Goal: Find specific page/section: Find specific page/section

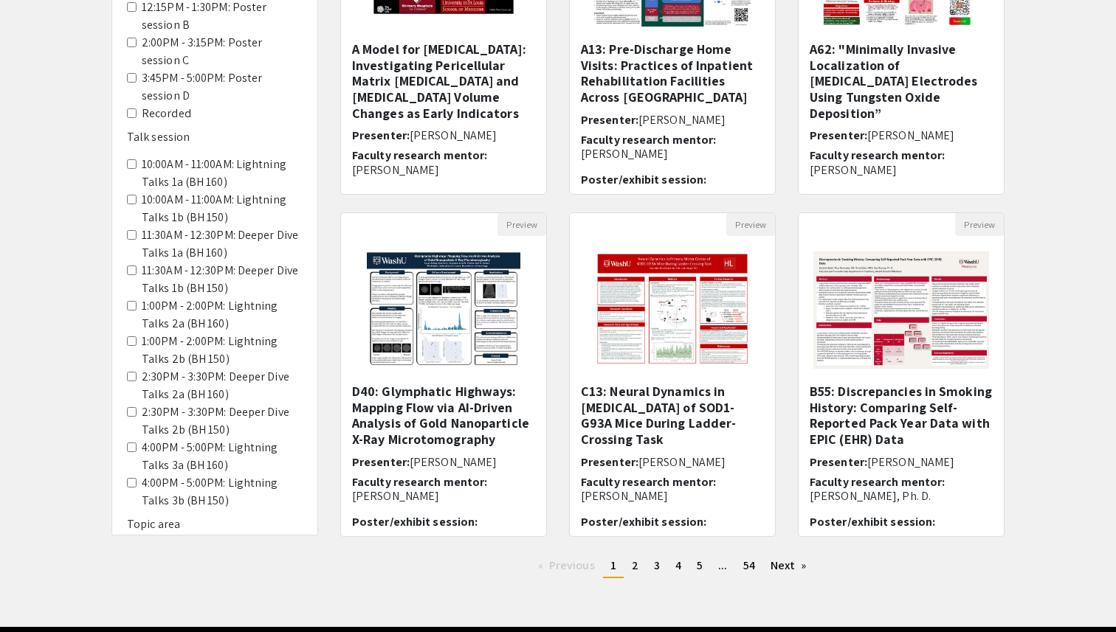
scroll to position [300, 0]
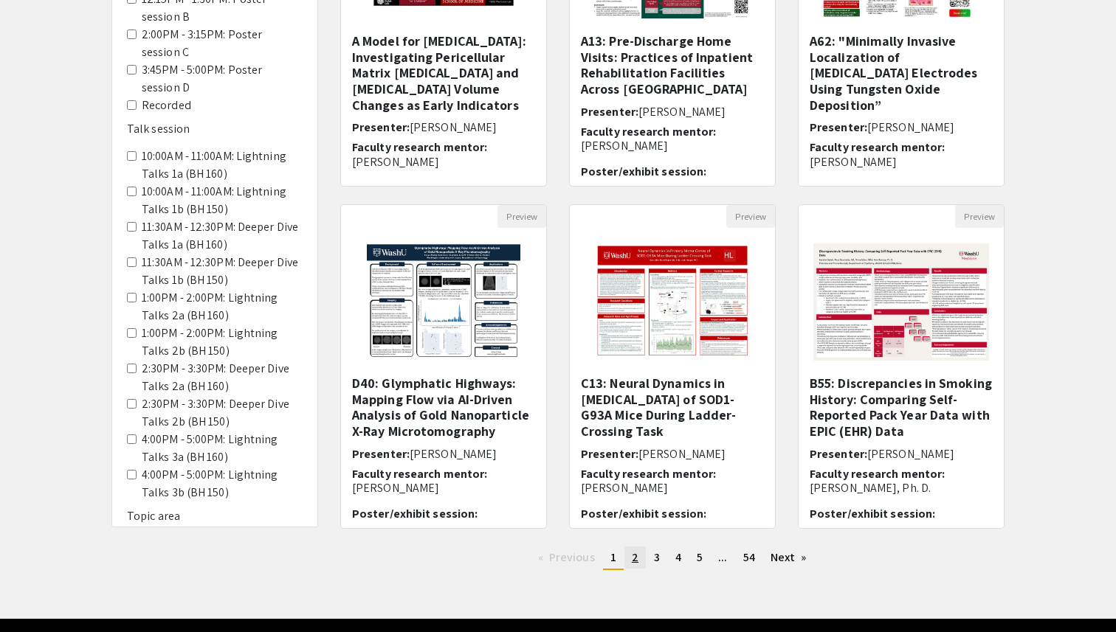
click at [628, 559] on link "page 2" at bounding box center [634, 558] width 21 height 22
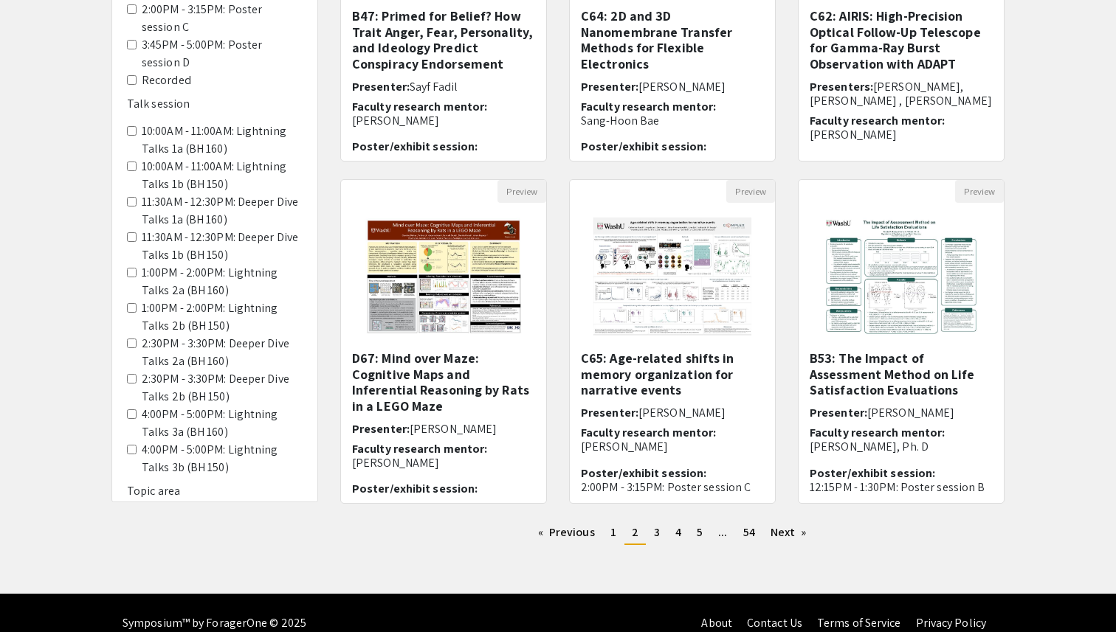
scroll to position [346, 0]
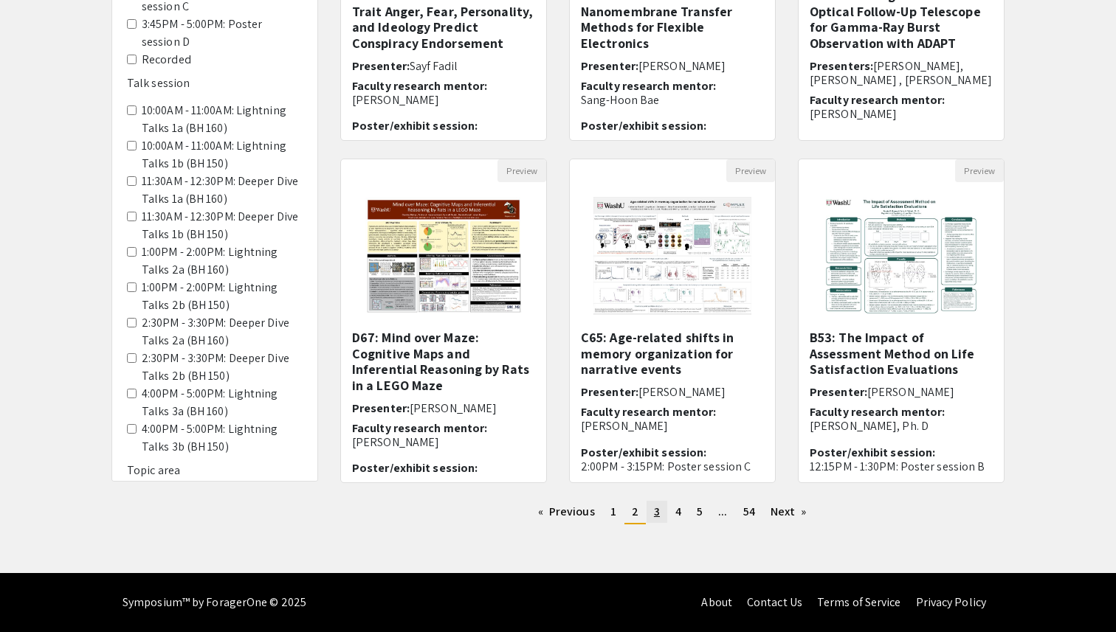
click at [656, 509] on span "3" at bounding box center [657, 511] width 6 height 15
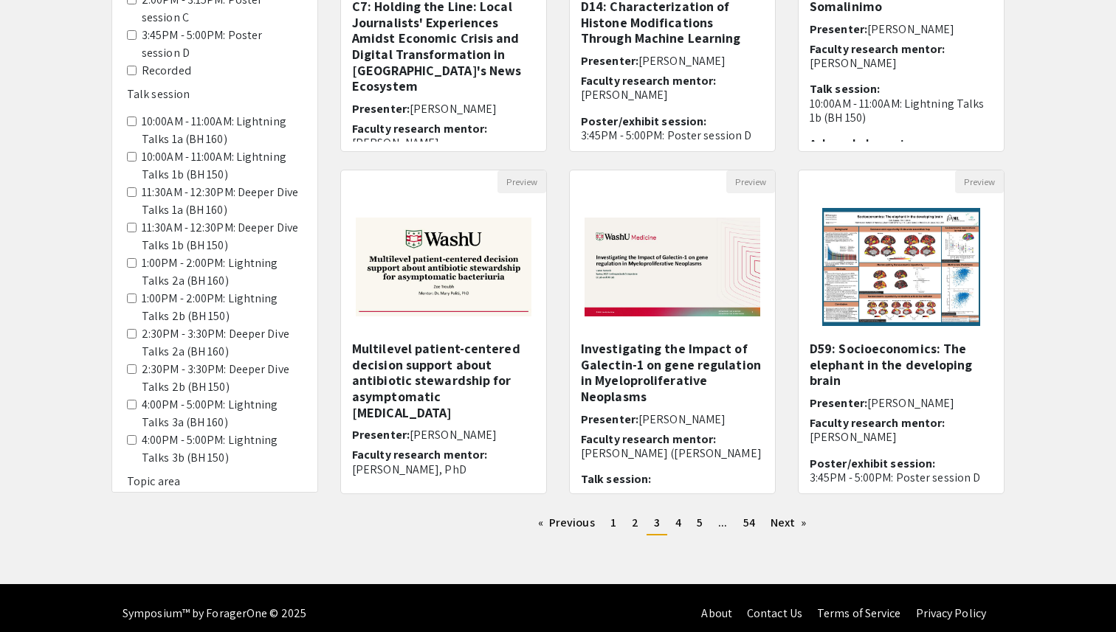
scroll to position [346, 0]
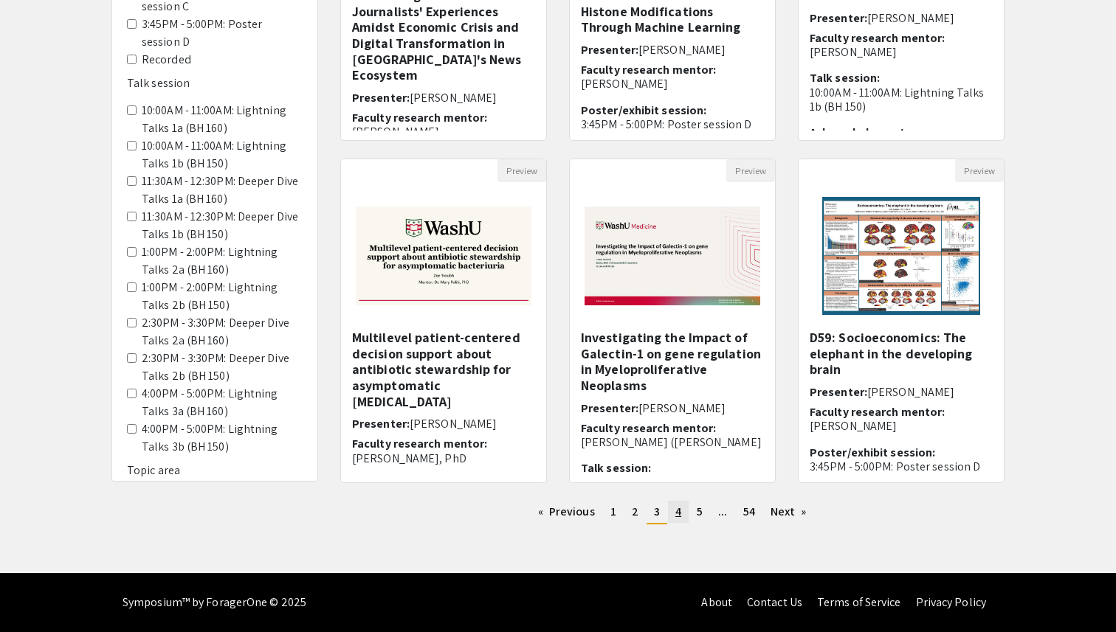
click at [675, 519] on span "4" at bounding box center [678, 511] width 6 height 15
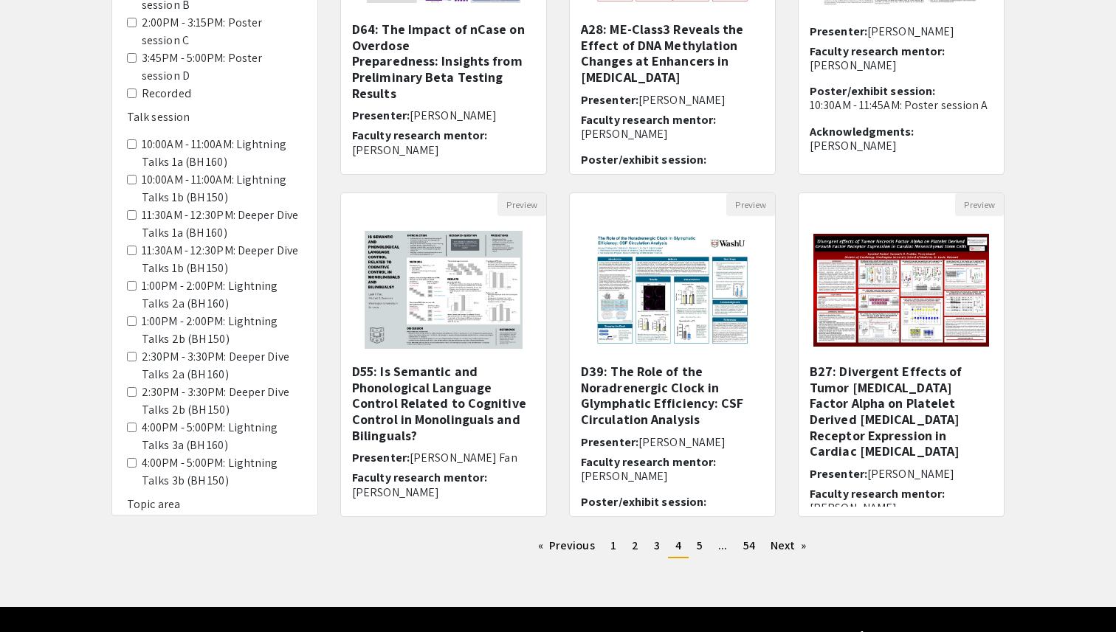
scroll to position [313, 0]
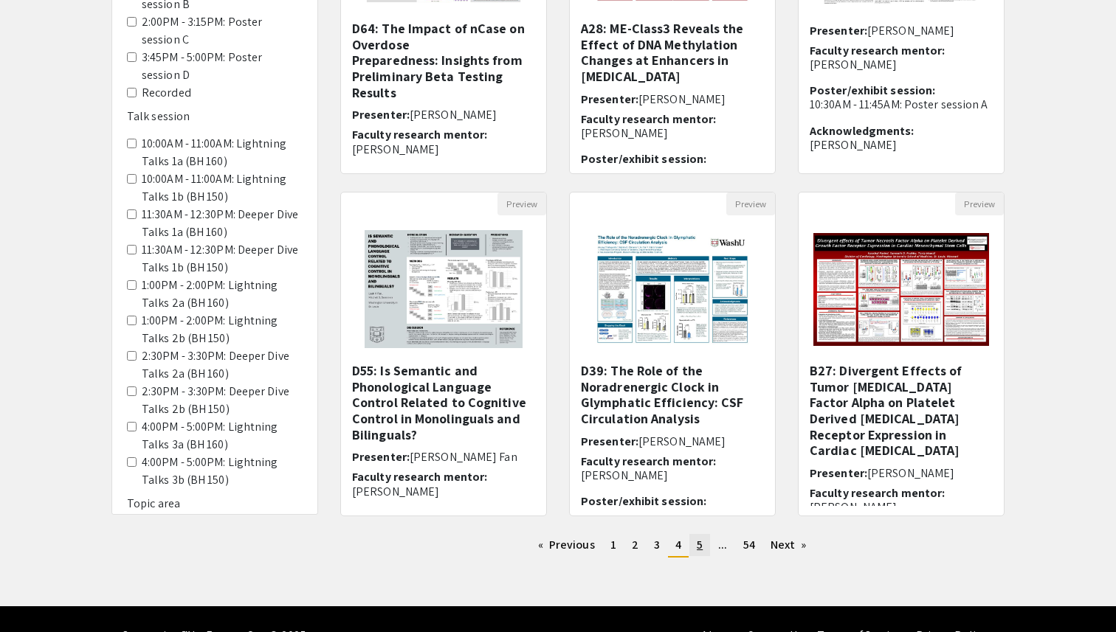
click at [703, 547] on link "page 5" at bounding box center [699, 545] width 21 height 22
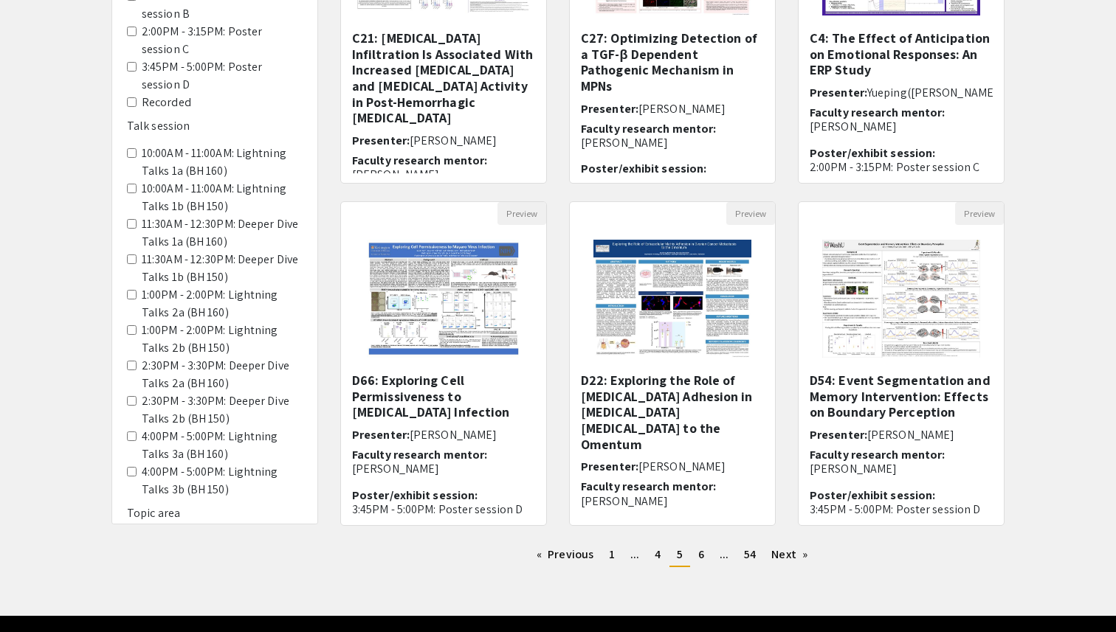
scroll to position [338, 0]
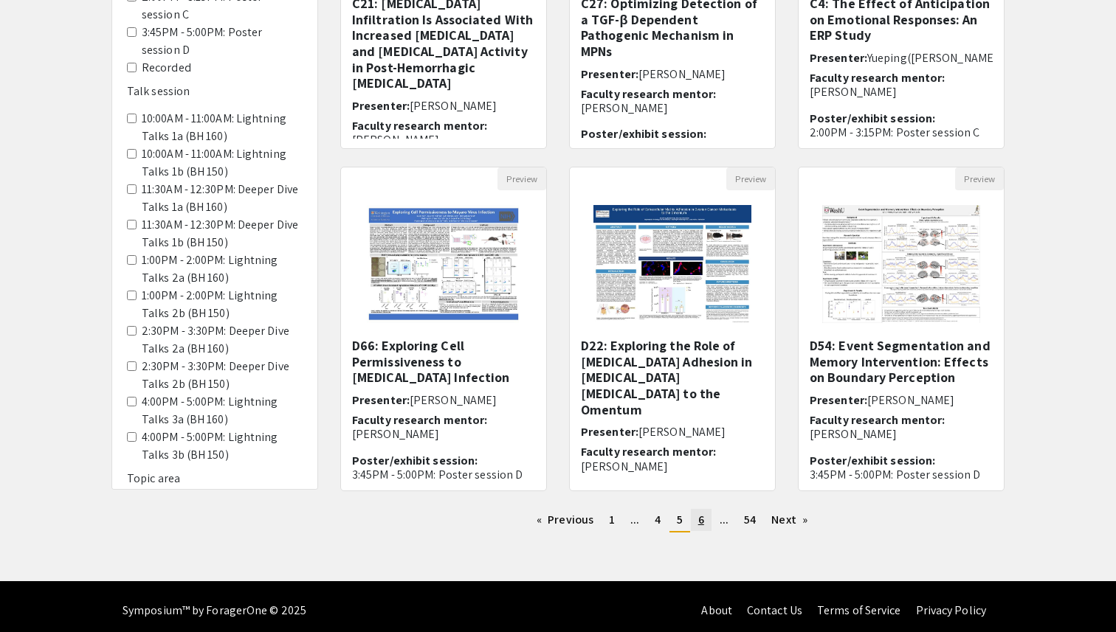
click at [705, 530] on link "page 6" at bounding box center [701, 520] width 21 height 22
